Goal: Information Seeking & Learning: Learn about a topic

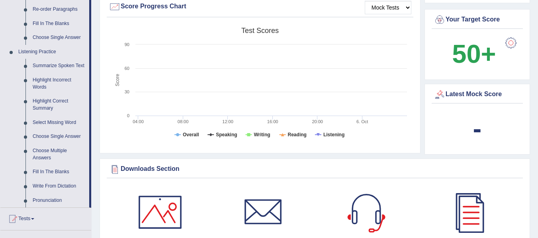
scroll to position [299, 0]
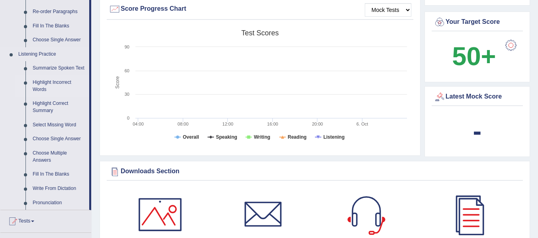
click at [40, 84] on link "Highlight Incorrect Words" at bounding box center [59, 86] width 60 height 21
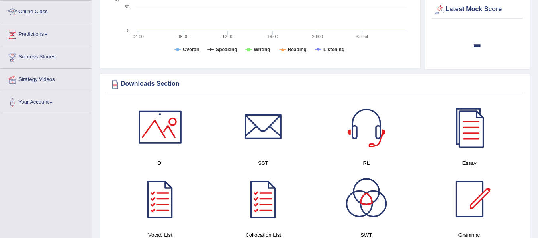
scroll to position [441, 0]
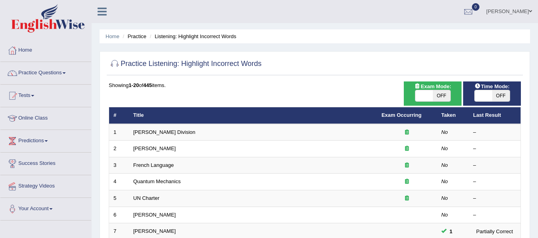
click at [439, 94] on span "OFF" at bounding box center [442, 95] width 18 height 11
checkbox input "true"
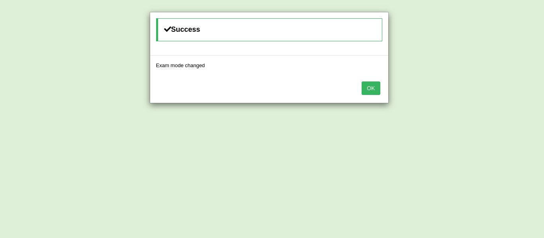
click at [371, 90] on button "OK" at bounding box center [370, 89] width 18 height 14
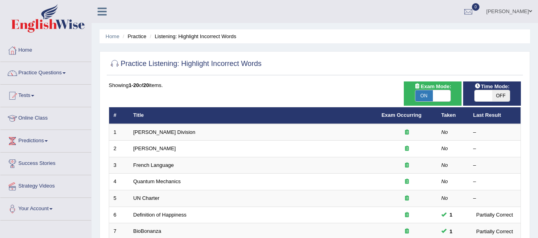
click at [495, 96] on span "OFF" at bounding box center [501, 95] width 18 height 11
checkbox input "true"
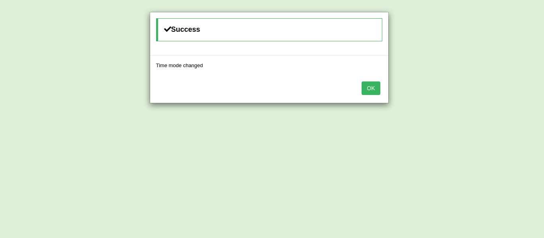
click at [372, 92] on button "OK" at bounding box center [370, 89] width 18 height 14
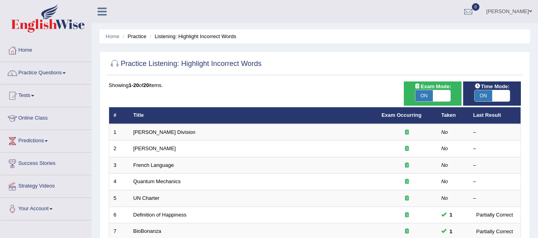
click at [66, 73] on span at bounding box center [63, 73] width 3 height 2
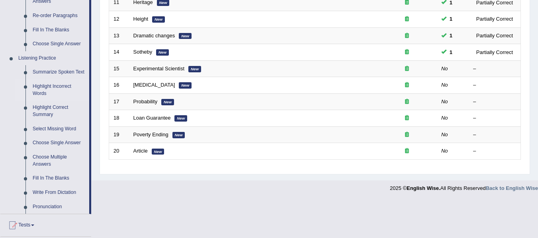
scroll to position [294, 0]
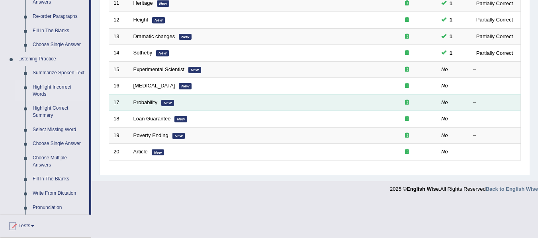
click at [167, 105] on em "New" at bounding box center [167, 103] width 13 height 6
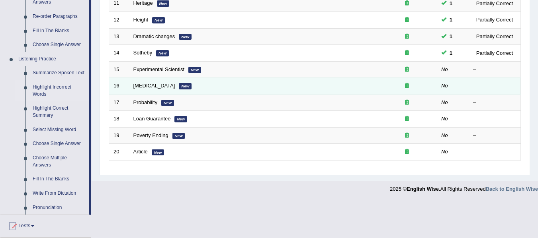
click at [142, 88] on link "Diabetes" at bounding box center [154, 86] width 42 height 6
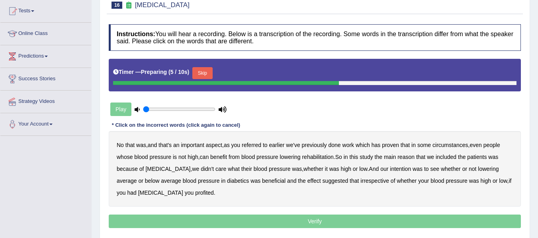
scroll to position [85, 0]
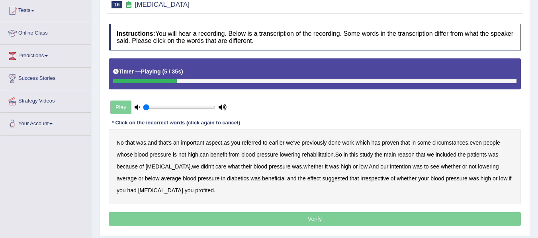
click at [257, 142] on b "referred" at bounding box center [252, 143] width 20 height 6
click at [275, 155] on b "pressure" at bounding box center [266, 155] width 21 height 6
click at [296, 154] on b "lowering" at bounding box center [289, 155] width 21 height 6
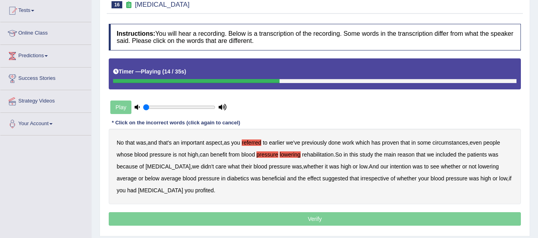
click at [312, 154] on b "rehabilitation" at bounding box center [317, 155] width 31 height 6
click at [390, 165] on b "intention" at bounding box center [400, 167] width 21 height 6
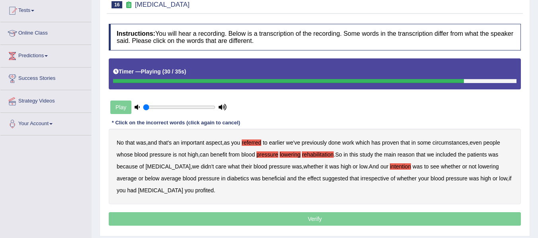
click at [307, 177] on b "effect" at bounding box center [314, 179] width 14 height 6
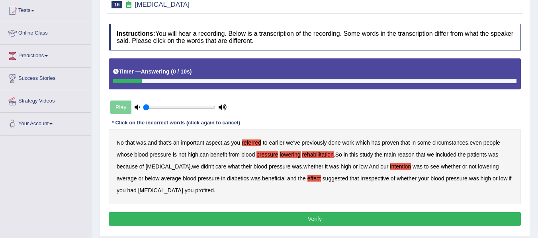
click at [195, 191] on b "profited" at bounding box center [204, 190] width 19 height 6
click at [195, 218] on button "Verify" at bounding box center [315, 220] width 412 height 14
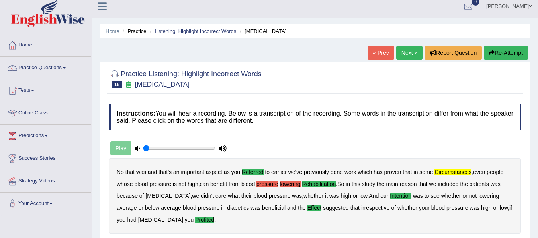
scroll to position [0, 0]
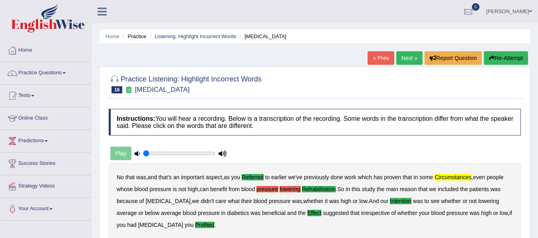
click at [66, 72] on span at bounding box center [63, 73] width 3 height 2
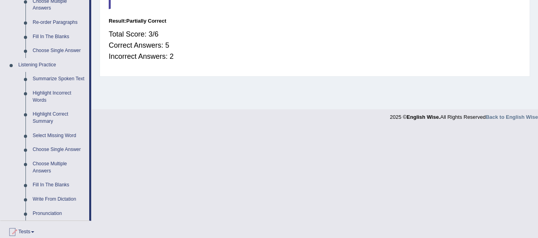
scroll to position [289, 0]
click at [47, 117] on link "Highlight Correct Summary" at bounding box center [59, 117] width 60 height 21
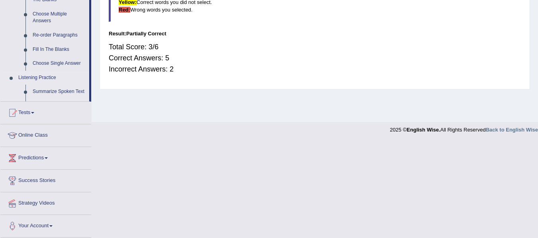
scroll to position [259, 0]
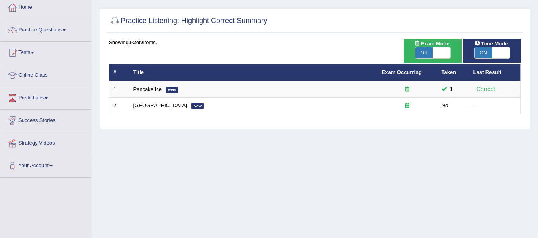
scroll to position [45, 0]
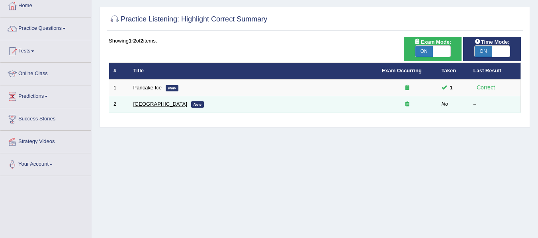
click at [154, 105] on link "[GEOGRAPHIC_DATA]" at bounding box center [160, 104] width 54 height 6
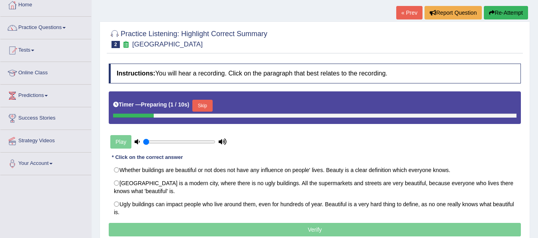
scroll to position [53, 0]
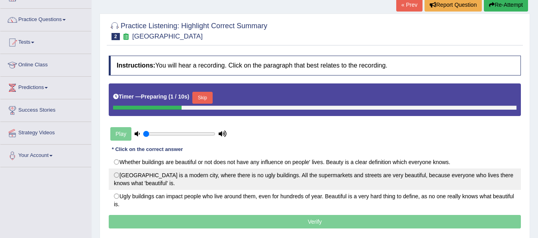
click at [243, 186] on label "London is a modern city, where there is no ugly buildings. All the supermarkets…" at bounding box center [315, 179] width 412 height 21
radio input "true"
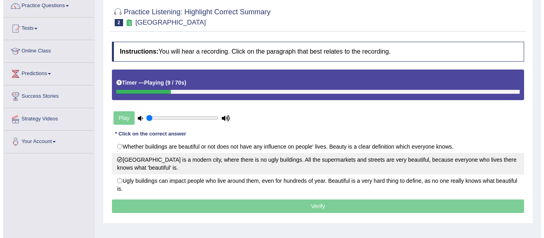
scroll to position [68, 0]
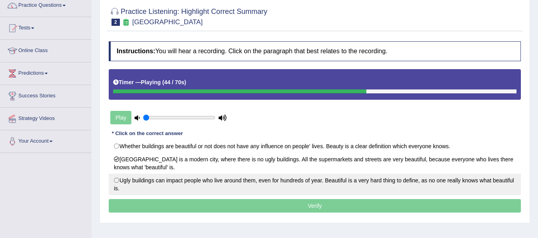
click at [121, 180] on label "Ugly buildings can impact people who live around them, even for hundreds of yea…" at bounding box center [315, 184] width 412 height 21
radio input "true"
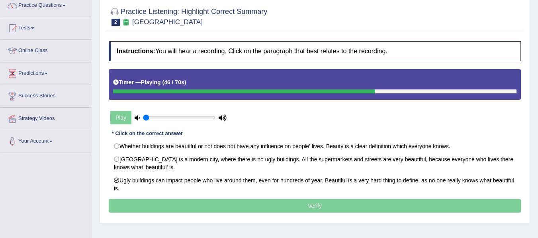
click at [180, 203] on p "Verify" at bounding box center [315, 206] width 412 height 14
click at [229, 205] on p "Verify" at bounding box center [315, 206] width 412 height 14
click at [226, 203] on p "Verify" at bounding box center [315, 206] width 412 height 14
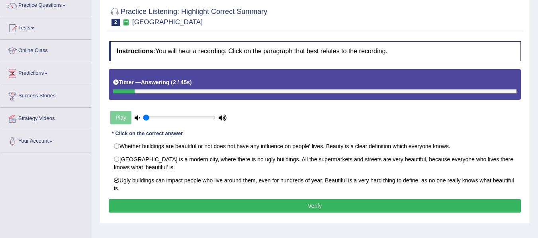
click at [258, 211] on button "Verify" at bounding box center [315, 206] width 412 height 14
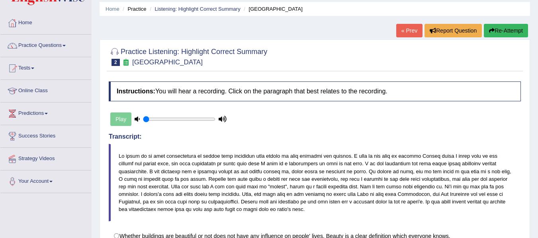
scroll to position [0, 0]
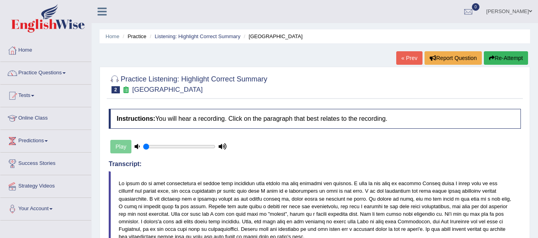
click at [61, 69] on link "Practice Questions" at bounding box center [45, 72] width 91 height 20
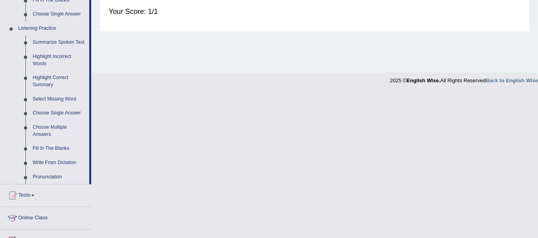
scroll to position [326, 0]
click at [63, 114] on link "Choose Single Answer" at bounding box center [59, 113] width 60 height 14
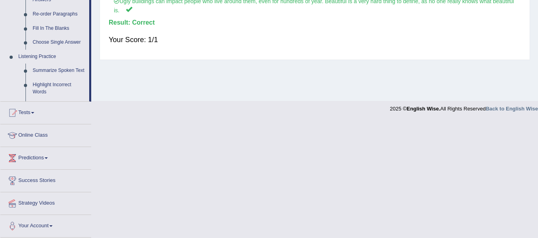
scroll to position [289, 0]
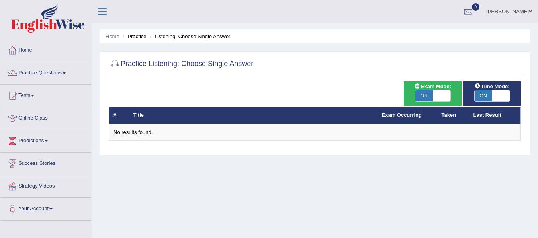
click at [423, 96] on span "ON" at bounding box center [424, 95] width 18 height 11
checkbox input "false"
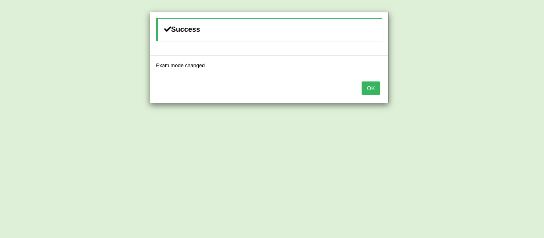
click at [378, 88] on button "OK" at bounding box center [370, 89] width 18 height 14
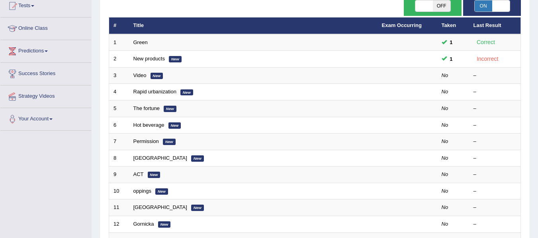
scroll to position [93, 0]
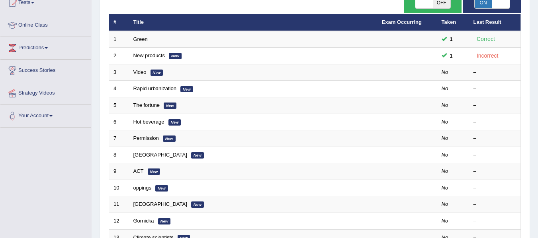
click at [173, 123] on em "New" at bounding box center [174, 122] width 13 height 6
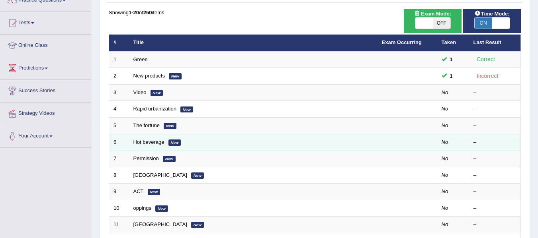
scroll to position [68, 0]
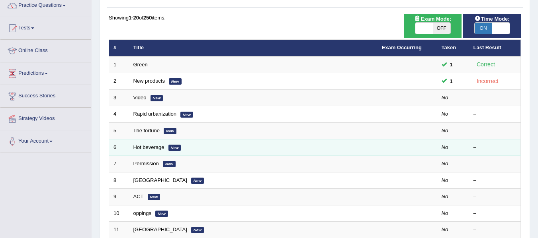
click at [175, 145] on em "New" at bounding box center [174, 148] width 13 height 6
click at [176, 146] on em "New" at bounding box center [174, 148] width 13 height 6
click at [483, 31] on span "ON" at bounding box center [483, 28] width 18 height 11
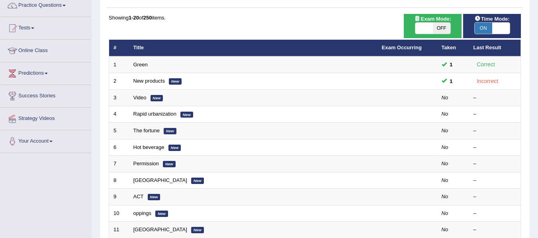
checkbox input "false"
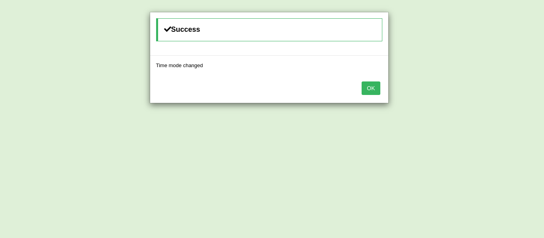
click at [370, 89] on button "OK" at bounding box center [370, 89] width 18 height 14
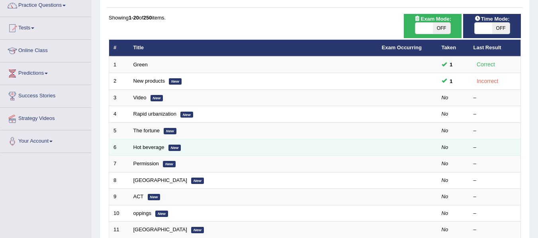
click at [172, 145] on em "New" at bounding box center [174, 148] width 13 height 6
click at [144, 148] on link "Hot beverage" at bounding box center [148, 147] width 31 height 6
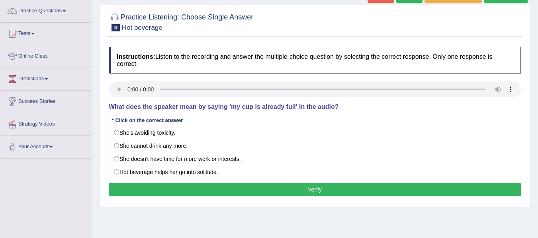
scroll to position [62, 0]
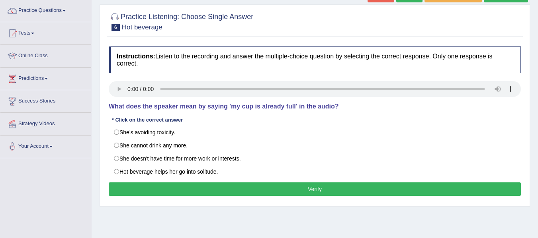
click at [119, 133] on label "She's avoiding toxicity." at bounding box center [315, 133] width 412 height 14
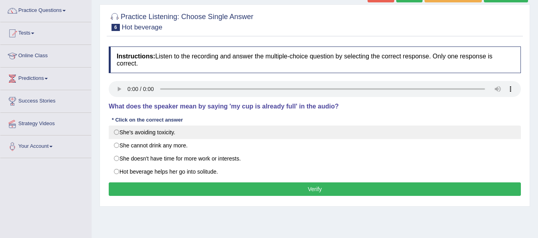
radio input "true"
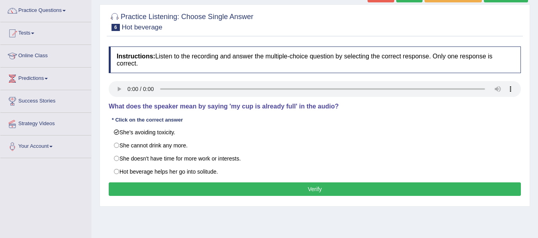
click at [325, 191] on button "Verify" at bounding box center [315, 190] width 412 height 14
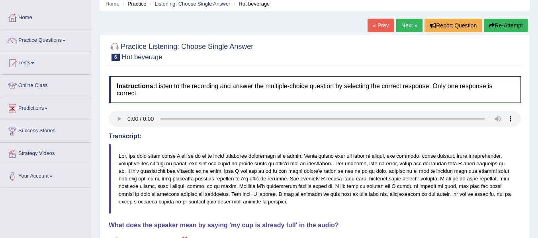
scroll to position [12, 0]
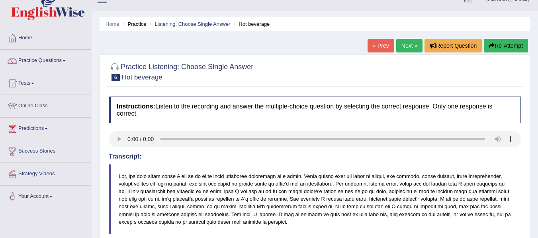
click at [68, 67] on link "Practice Questions" at bounding box center [45, 60] width 91 height 20
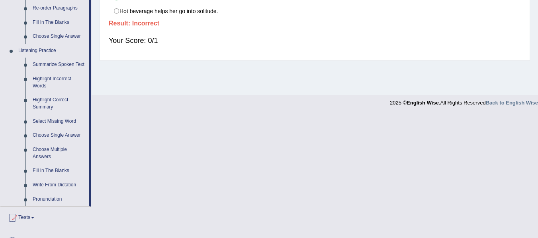
scroll to position [313, 0]
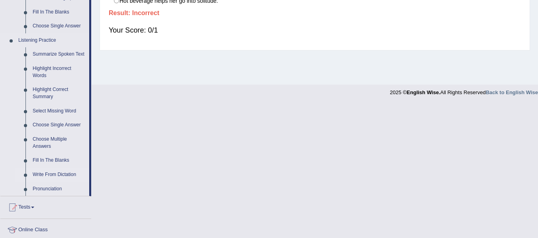
click at [63, 172] on link "Write From Dictation" at bounding box center [59, 175] width 60 height 14
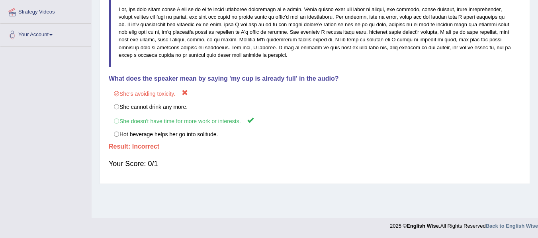
scroll to position [91, 0]
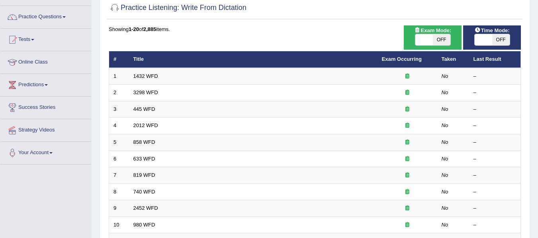
scroll to position [56, 0]
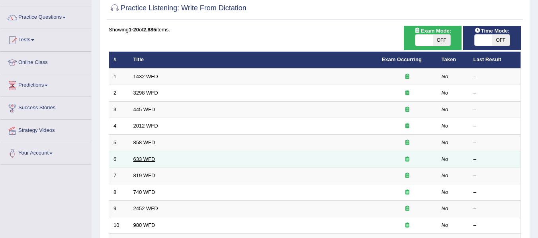
click at [147, 160] on link "633 WFD" at bounding box center [144, 159] width 22 height 6
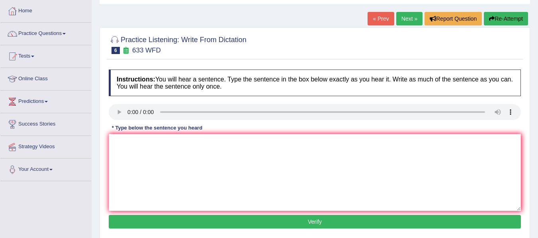
scroll to position [44, 0]
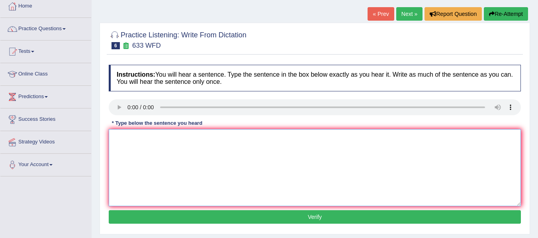
click at [123, 173] on textarea at bounding box center [315, 167] width 412 height 77
click at [122, 147] on textarea at bounding box center [315, 167] width 412 height 77
type textarea "e"
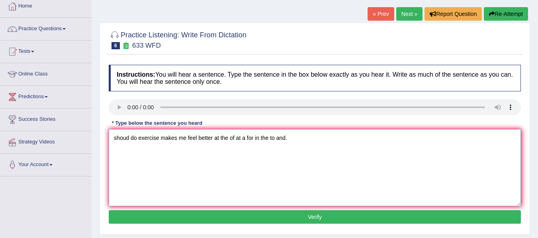
type textarea "shoud do exercise makes me feel better at the of at a for in the to and."
click at [342, 215] on button "Verify" at bounding box center [315, 218] width 412 height 14
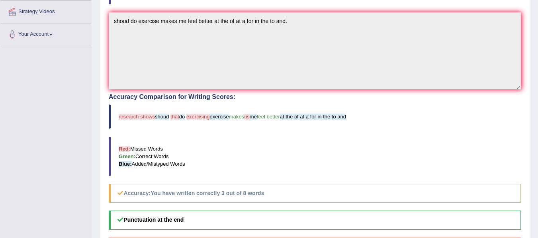
scroll to position [0, 0]
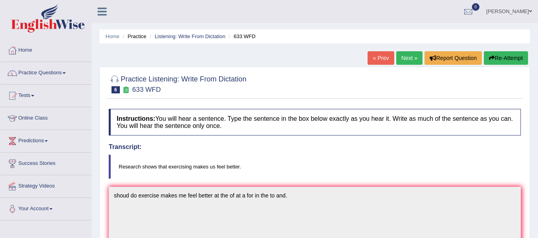
click at [408, 54] on link "Next »" at bounding box center [409, 58] width 26 height 14
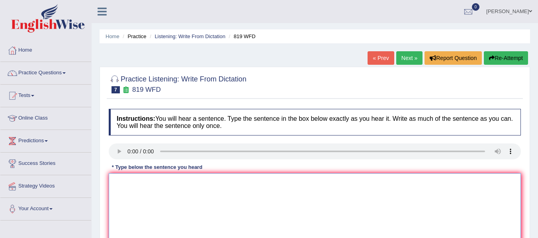
click at [157, 188] on textarea at bounding box center [315, 212] width 412 height 77
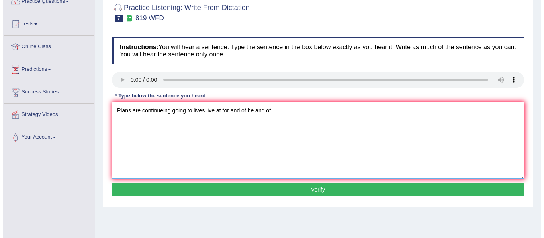
scroll to position [77, 0]
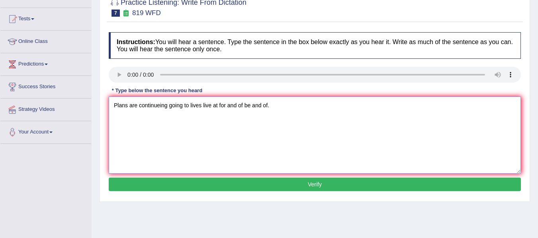
type textarea "Plans are continueing going to lives live at for and of be and of."
click at [205, 189] on button "Verify" at bounding box center [315, 185] width 412 height 14
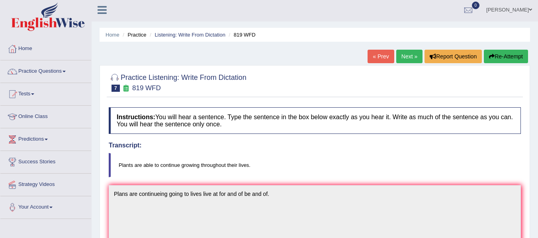
scroll to position [0, 0]
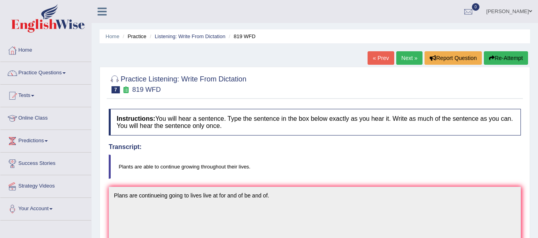
click at [66, 73] on span at bounding box center [63, 73] width 3 height 2
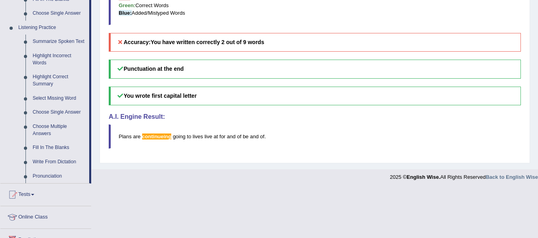
scroll to position [326, 0]
click at [49, 145] on link "Fill In The Blanks" at bounding box center [59, 147] width 60 height 14
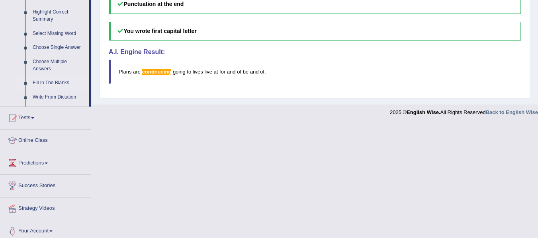
scroll to position [408, 0]
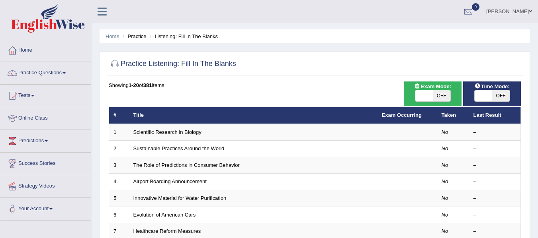
click at [437, 97] on span "OFF" at bounding box center [442, 95] width 18 height 11
checkbox input "true"
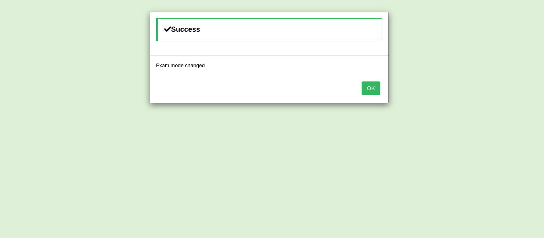
click at [371, 89] on button "OK" at bounding box center [370, 89] width 18 height 14
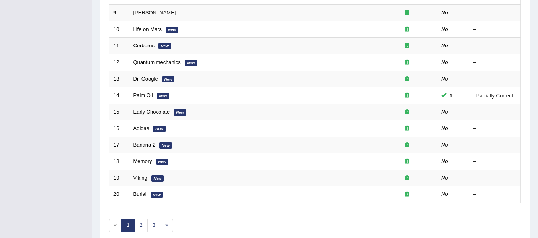
scroll to position [287, 0]
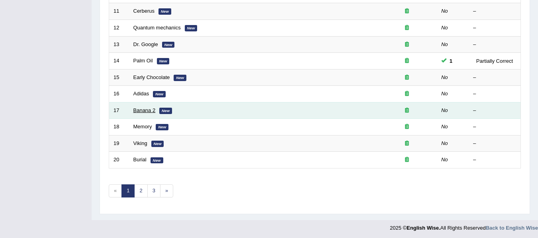
click at [148, 110] on link "Banana 2" at bounding box center [144, 110] width 22 height 6
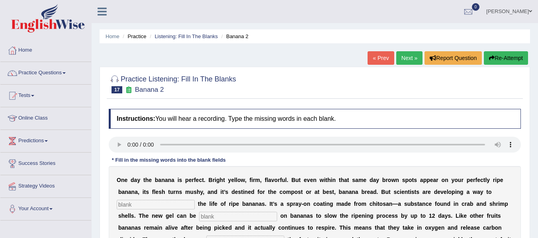
click at [142, 204] on input "text" at bounding box center [156, 205] width 78 height 10
type input "extend"
click at [220, 216] on input "text" at bounding box center [238, 217] width 78 height 10
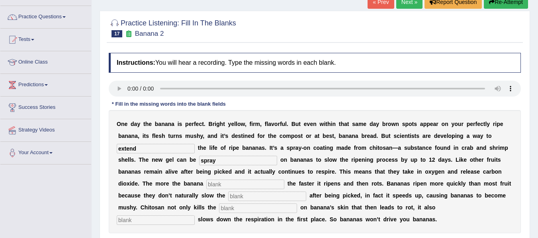
scroll to position [59, 0]
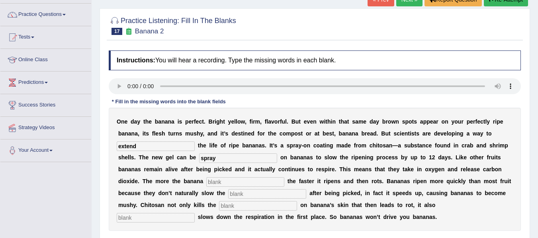
type input "spray"
click at [224, 181] on input "text" at bounding box center [245, 182] width 78 height 10
type input "brief"
click at [235, 195] on input "text" at bounding box center [267, 194] width 78 height 10
type input "respration"
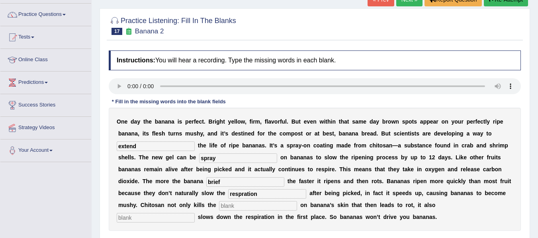
click at [222, 209] on input "text" at bounding box center [258, 206] width 78 height 10
type input "bacterias"
click at [138, 221] on input "text" at bounding box center [156, 218] width 78 height 10
type input "significance"
click at [279, 194] on input "respration" at bounding box center [267, 194] width 78 height 10
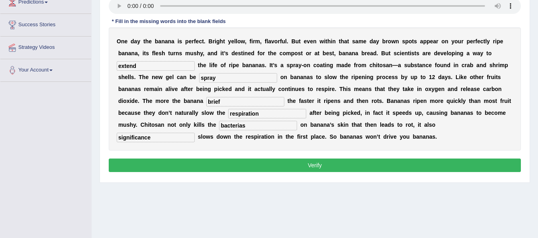
scroll to position [142, 0]
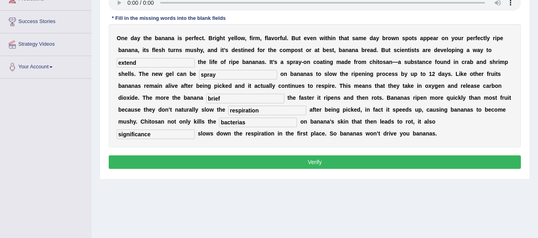
type input "respiration"
click at [388, 160] on button "Verify" at bounding box center [315, 163] width 412 height 14
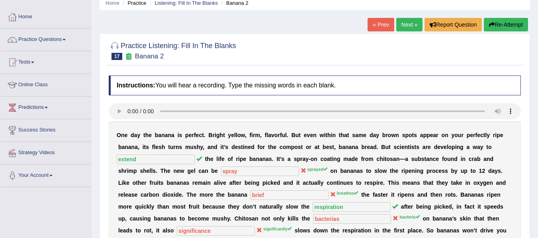
scroll to position [0, 0]
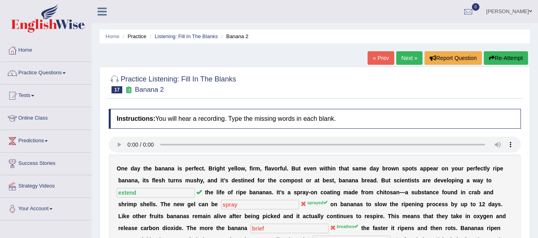
click at [409, 59] on link "Next »" at bounding box center [409, 58] width 26 height 14
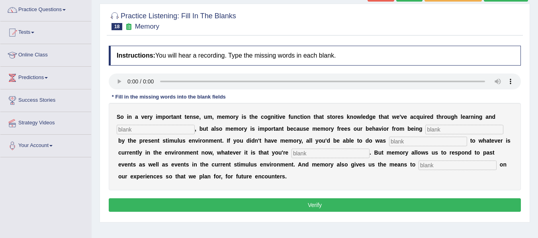
scroll to position [74, 0]
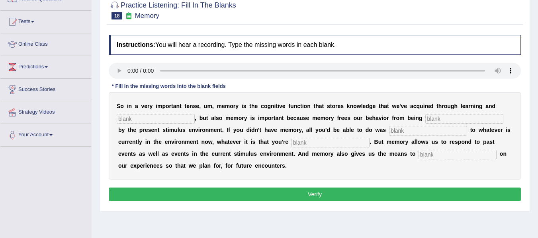
click at [163, 116] on input "text" at bounding box center [156, 119] width 78 height 10
type input "preception"
click at [435, 117] on input "text" at bounding box center [464, 119] width 78 height 10
type input "c"
type input "unctrol"
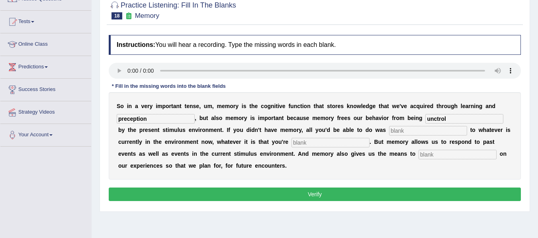
click at [408, 127] on input "text" at bounding box center [428, 131] width 78 height 10
click at [434, 154] on input "text" at bounding box center [457, 155] width 78 height 10
type input "reflect"
click at [371, 195] on button "Verify" at bounding box center [315, 195] width 412 height 14
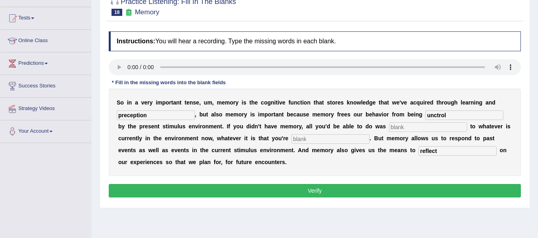
scroll to position [79, 0]
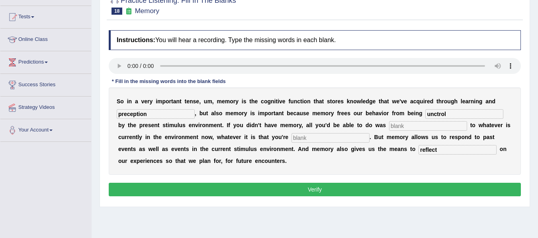
click at [456, 117] on input "unctrol" at bounding box center [464, 114] width 78 height 10
type input "uncontrol"
click at [405, 193] on button "Verify" at bounding box center [315, 190] width 412 height 14
click at [416, 131] on input "text" at bounding box center [428, 126] width 78 height 10
type input "'"
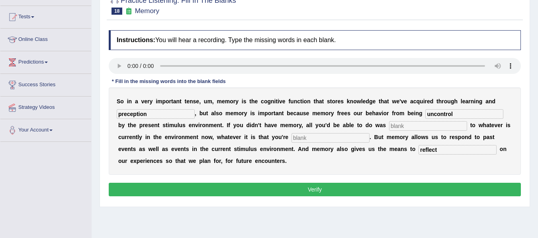
type input "."
click at [343, 140] on input "text" at bounding box center [330, 138] width 78 height 10
type input "."
click at [461, 153] on input "reflect" at bounding box center [457, 150] width 78 height 10
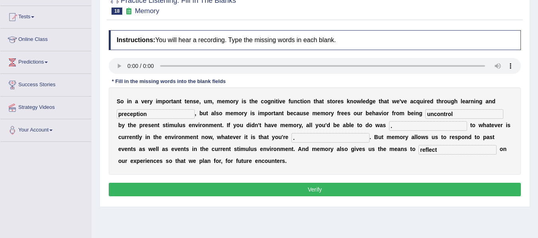
click at [415, 186] on button "Verify" at bounding box center [315, 190] width 412 height 14
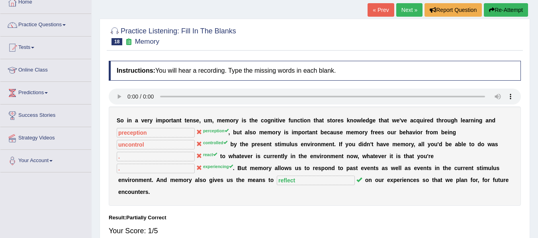
scroll to position [0, 0]
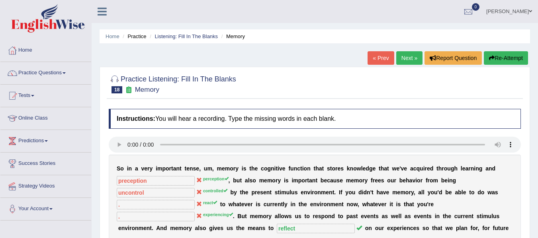
click at [402, 59] on link "Next »" at bounding box center [409, 58] width 26 height 14
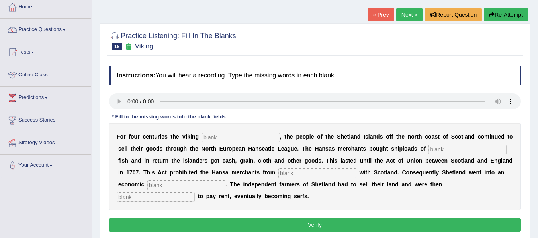
scroll to position [45, 0]
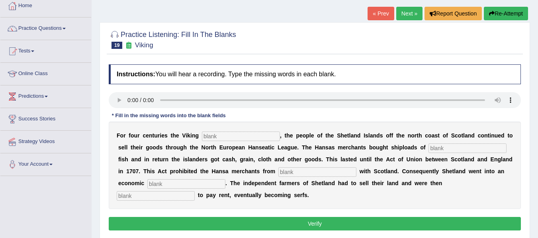
click at [231, 133] on input "text" at bounding box center [241, 137] width 78 height 10
type input "decline"
click at [428, 153] on input "text" at bounding box center [467, 149] width 78 height 10
type input "soft"
click at [356, 174] on input "text" at bounding box center [317, 173] width 78 height 10
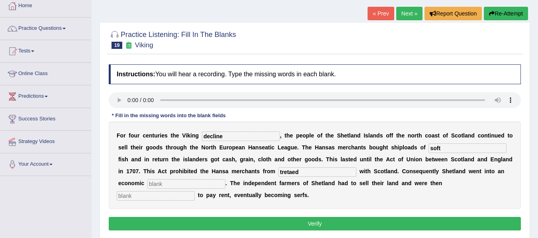
type input "tretaed"
click at [225, 184] on input "text" at bounding box center [186, 184] width 78 height 10
type input "depression"
click at [172, 195] on input "text" at bounding box center [156, 196] width 78 height 10
click at [167, 193] on input "aplicated" at bounding box center [156, 196] width 78 height 10
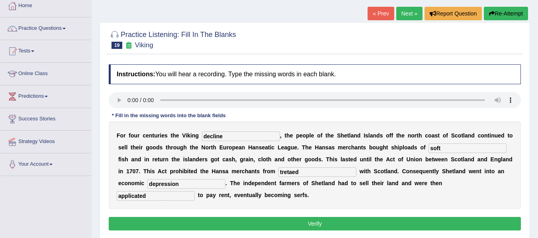
type input "applicated"
click at [375, 224] on button "Verify" at bounding box center [315, 224] width 412 height 14
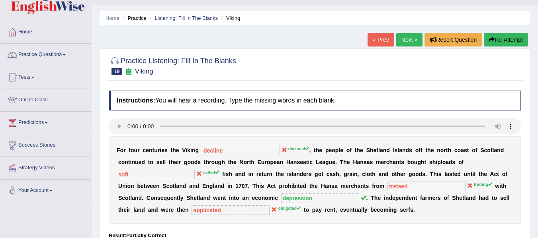
scroll to position [14, 0]
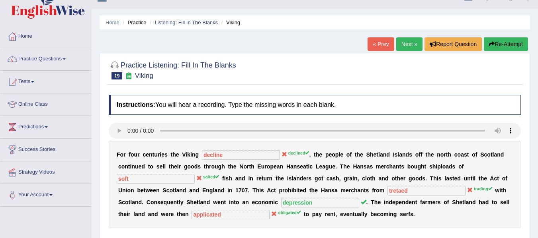
click at [408, 47] on link "Next »" at bounding box center [409, 44] width 26 height 14
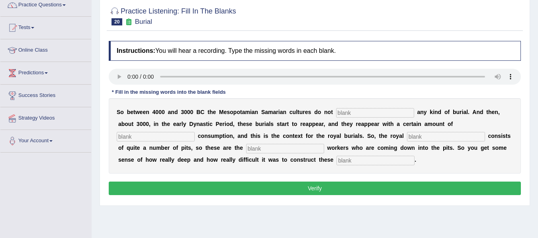
scroll to position [68, 0]
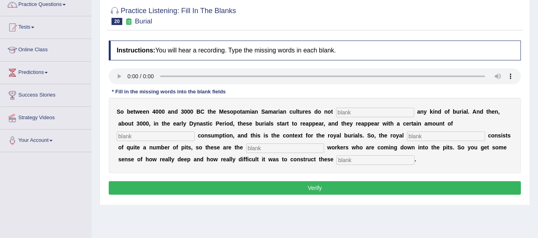
click at [371, 115] on input "text" at bounding box center [375, 113] width 78 height 10
type input "practice"
click at [153, 138] on input "text" at bounding box center [156, 137] width 78 height 10
type input "conc"
click at [434, 130] on div "S o b e t w e e n 4 0 0 0 a n d 3 0 0 0 B C t h e M e s o p o t a m i a n S a m…" at bounding box center [315, 136] width 412 height 76
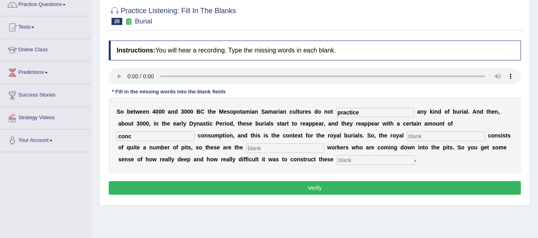
click at [434, 135] on input "text" at bounding box center [446, 137] width 78 height 10
type input "sementery"
click at [287, 144] on input "text" at bounding box center [285, 149] width 78 height 10
type input "excavation"
click at [355, 163] on input "text" at bounding box center [375, 161] width 78 height 10
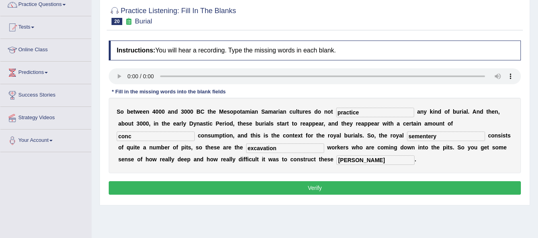
type input "chambers"
click at [306, 190] on button "Verify" at bounding box center [315, 188] width 412 height 14
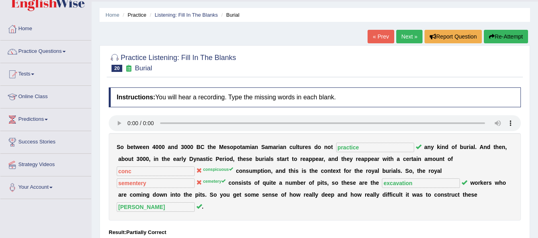
scroll to position [0, 0]
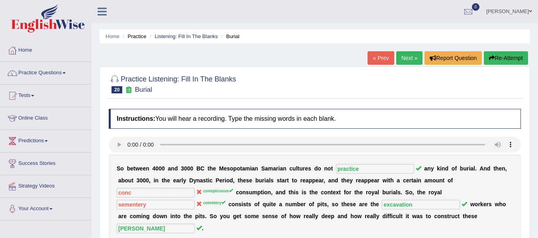
click at [407, 59] on link "Next »" at bounding box center [409, 58] width 26 height 14
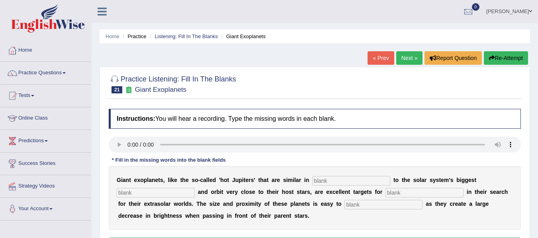
click at [364, 183] on input "text" at bounding box center [351, 181] width 78 height 10
type input "caracteristics"
click at [158, 185] on div "G i a n t e x o p l a n e t s , l i k e t h e s o - c a l l e d ' h o t J u p i…" at bounding box center [315, 198] width 412 height 64
click at [413, 193] on input "text" at bounding box center [424, 193] width 78 height 10
type input "extra"
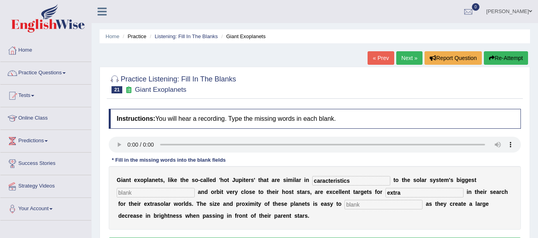
click at [378, 208] on input "text" at bounding box center [383, 205] width 78 height 10
type input "detect"
click at [418, 195] on input "extra" at bounding box center [424, 193] width 78 height 10
type input "extranauts"
click at [181, 197] on input "text" at bounding box center [156, 193] width 78 height 10
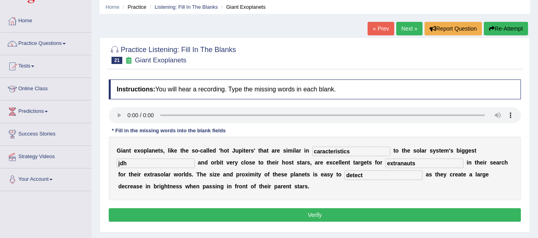
scroll to position [42, 0]
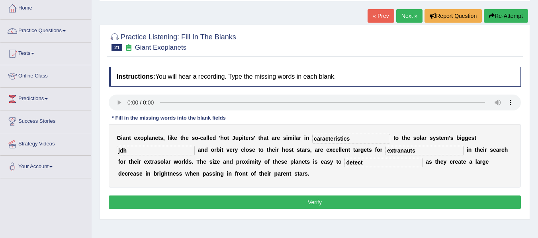
type input "jdh"
click at [430, 204] on button "Verify" at bounding box center [315, 203] width 412 height 14
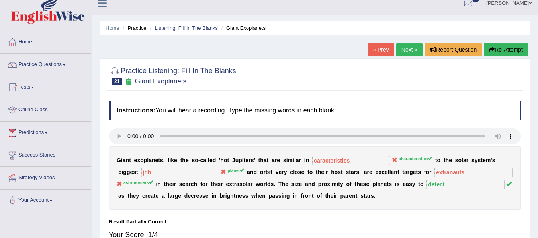
scroll to position [0, 0]
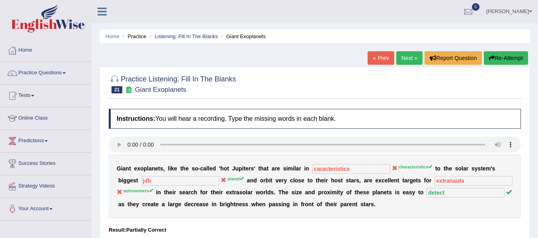
click at [66, 73] on span at bounding box center [63, 73] width 3 height 2
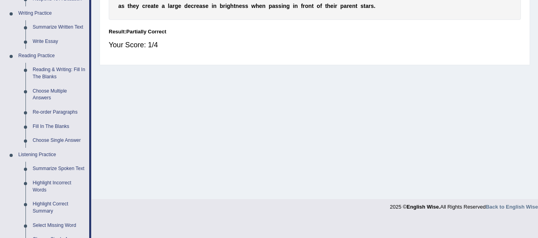
scroll to position [198, 0]
click at [64, 141] on link "Choose Single Answer" at bounding box center [59, 141] width 60 height 14
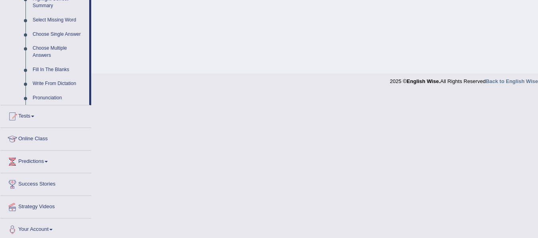
scroll to position [337, 0]
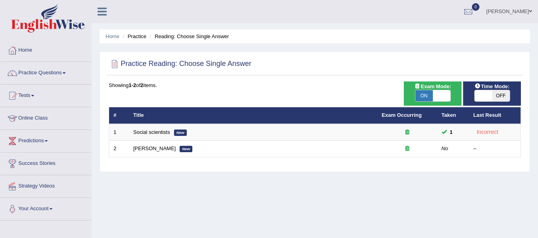
click at [66, 74] on span at bounding box center [63, 73] width 3 height 2
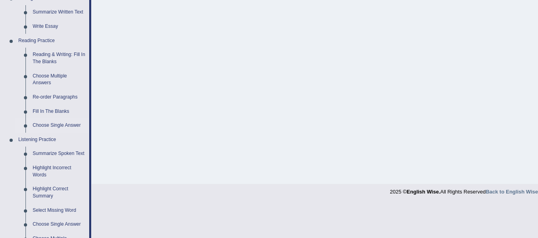
scroll to position [215, 0]
click at [49, 60] on link "Reading & Writing: Fill In The Blanks" at bounding box center [59, 57] width 60 height 21
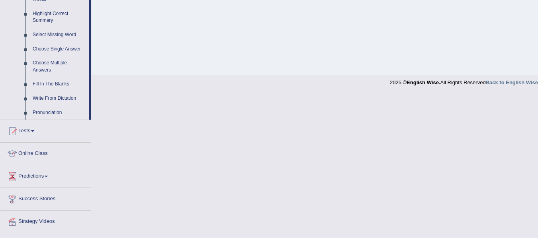
scroll to position [382, 0]
